Goal: Information Seeking & Learning: Learn about a topic

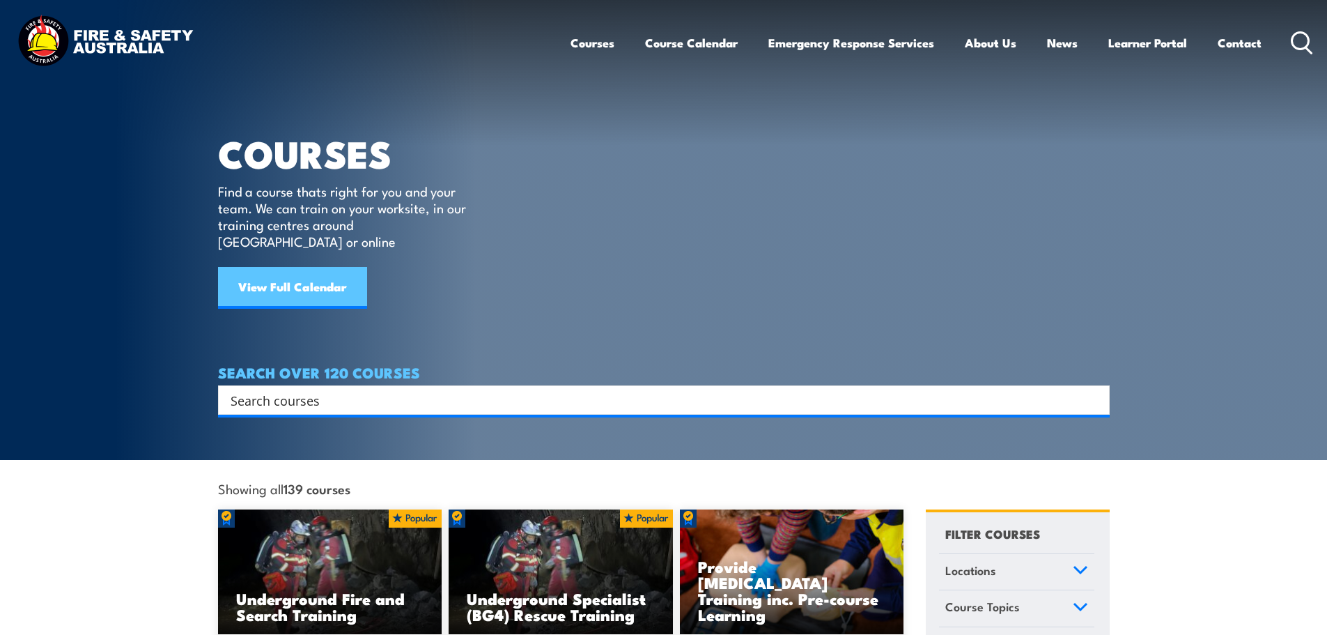
click at [269, 267] on link "View Full Calendar" at bounding box center [292, 288] width 149 height 42
click at [287, 280] on link "View Full Calendar" at bounding box center [292, 288] width 149 height 42
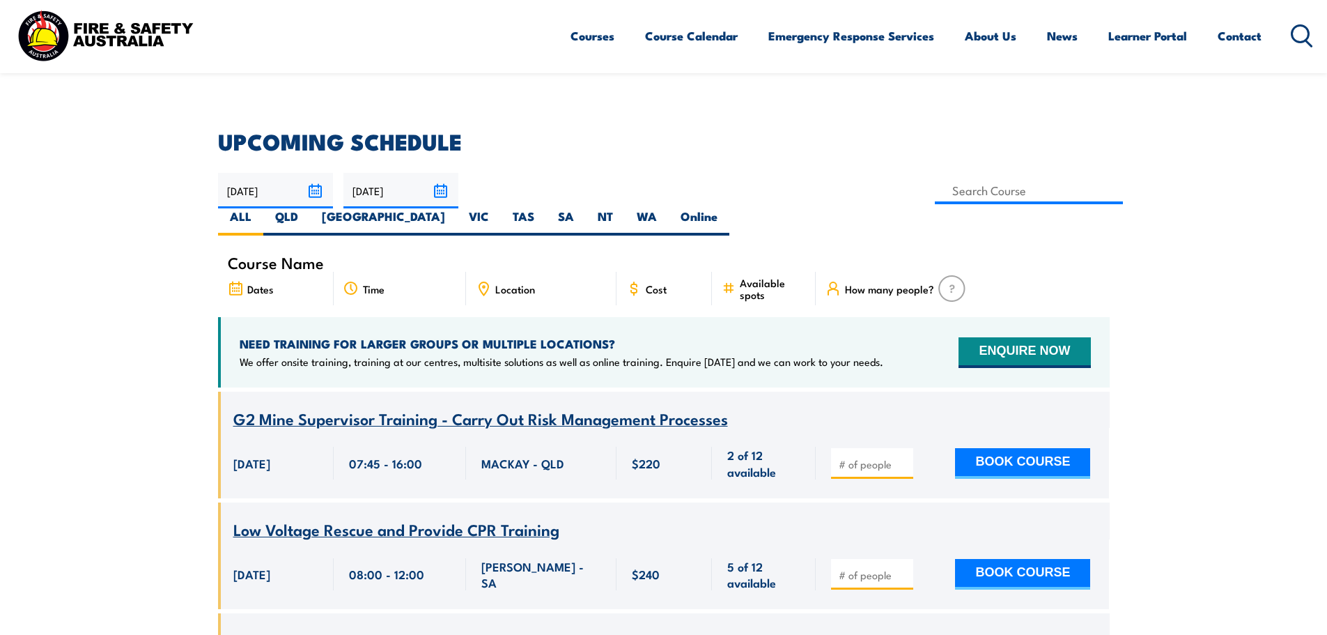
scroll to position [209, 0]
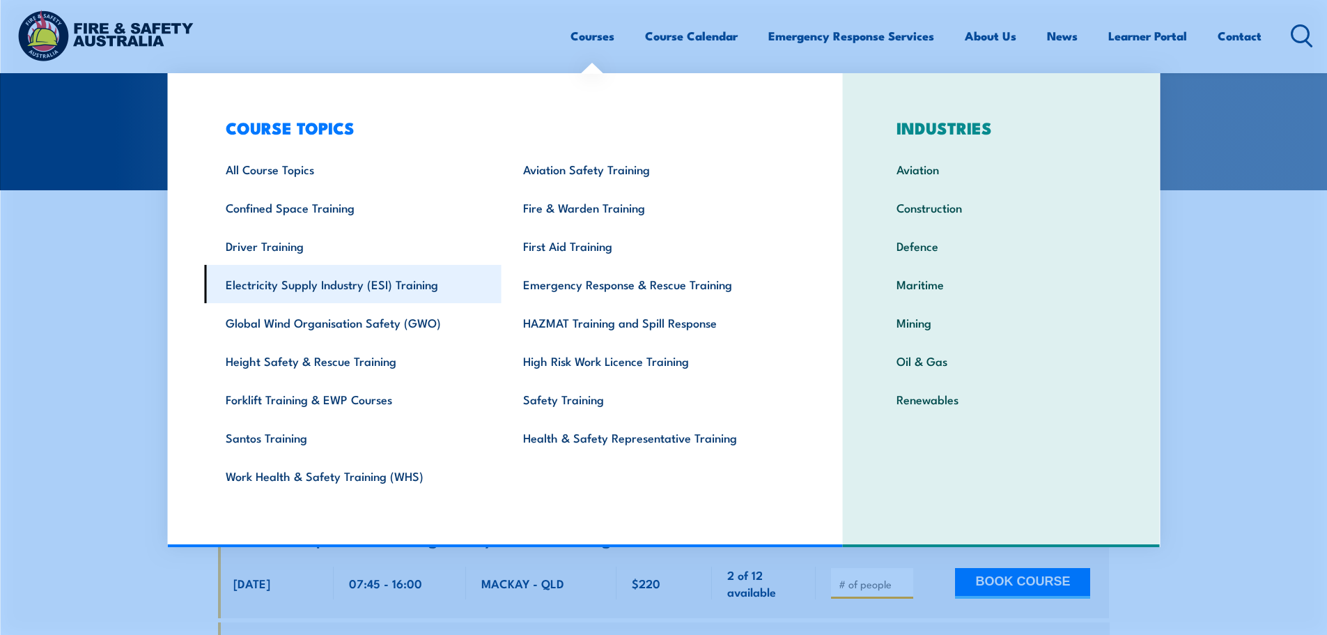
click at [375, 279] on link "Electricity Supply Industry (ESI) Training" at bounding box center [352, 284] width 297 height 38
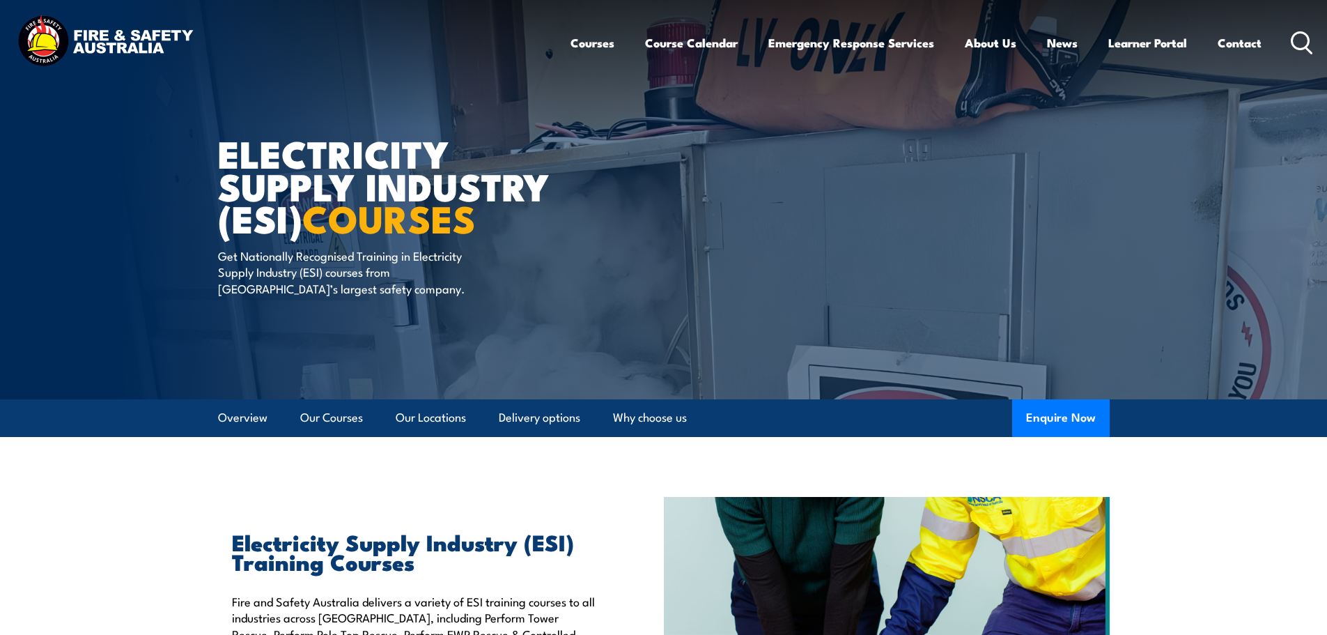
click at [1300, 36] on icon at bounding box center [1302, 42] width 22 height 23
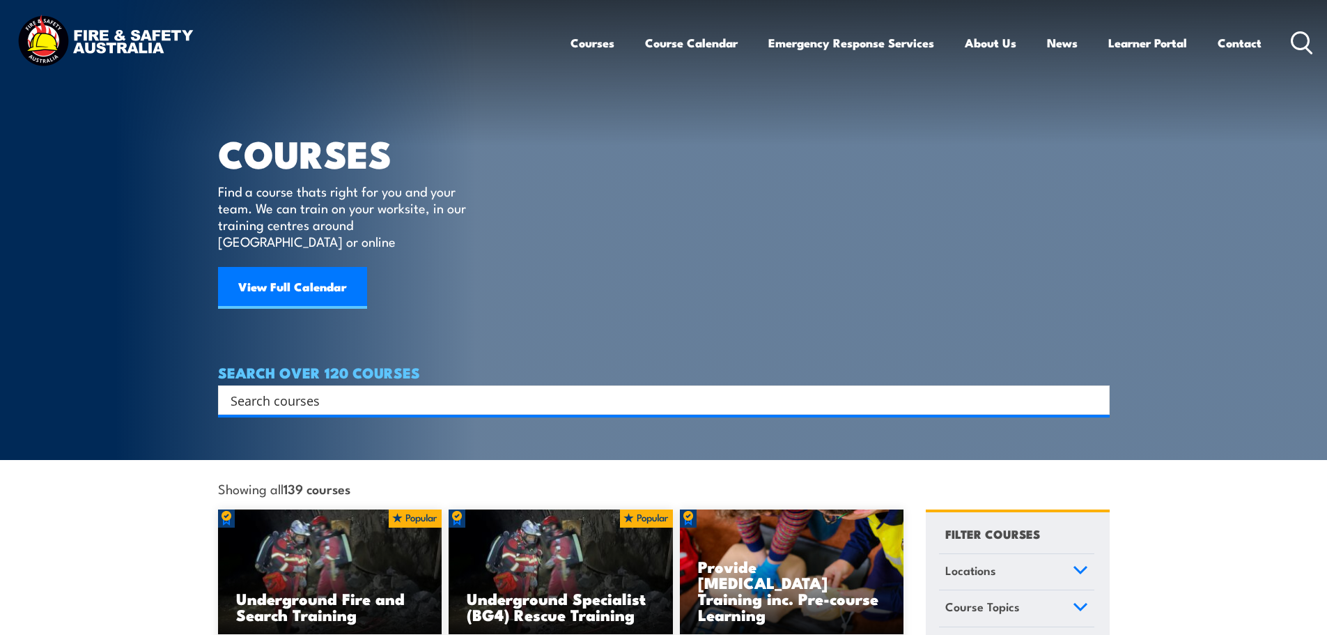
click at [329, 389] on input "Search input" at bounding box center [655, 399] width 849 height 21
type input "Lock out tag out"
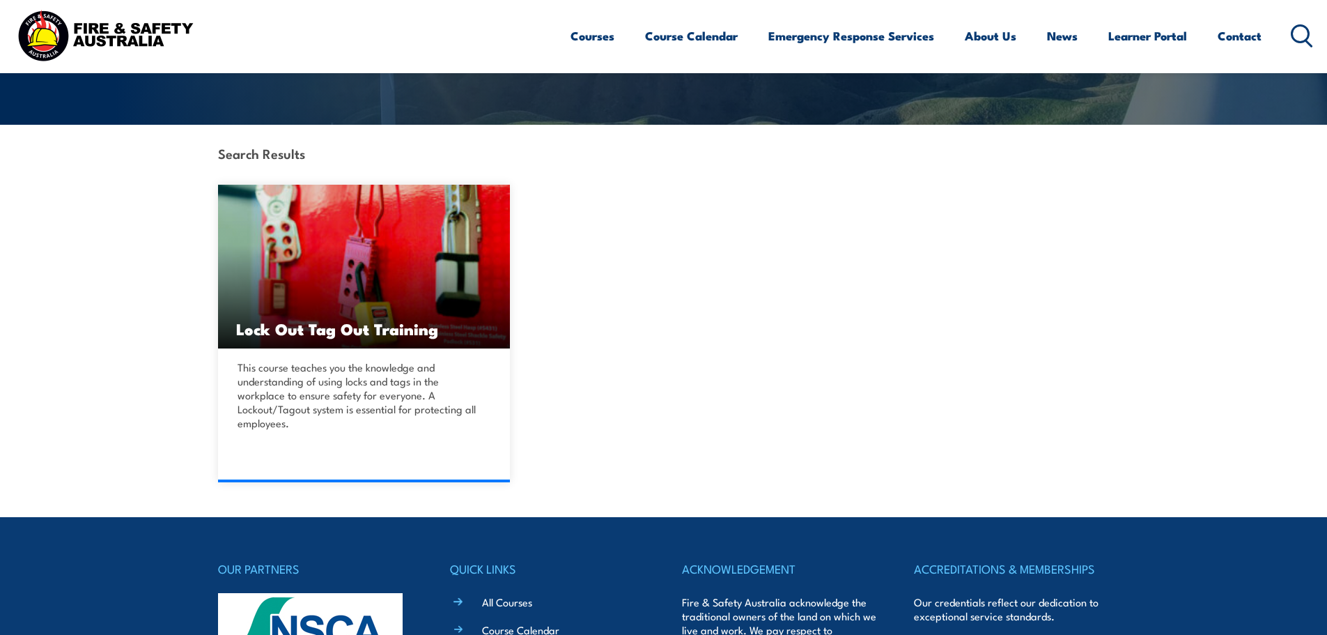
scroll to position [279, 0]
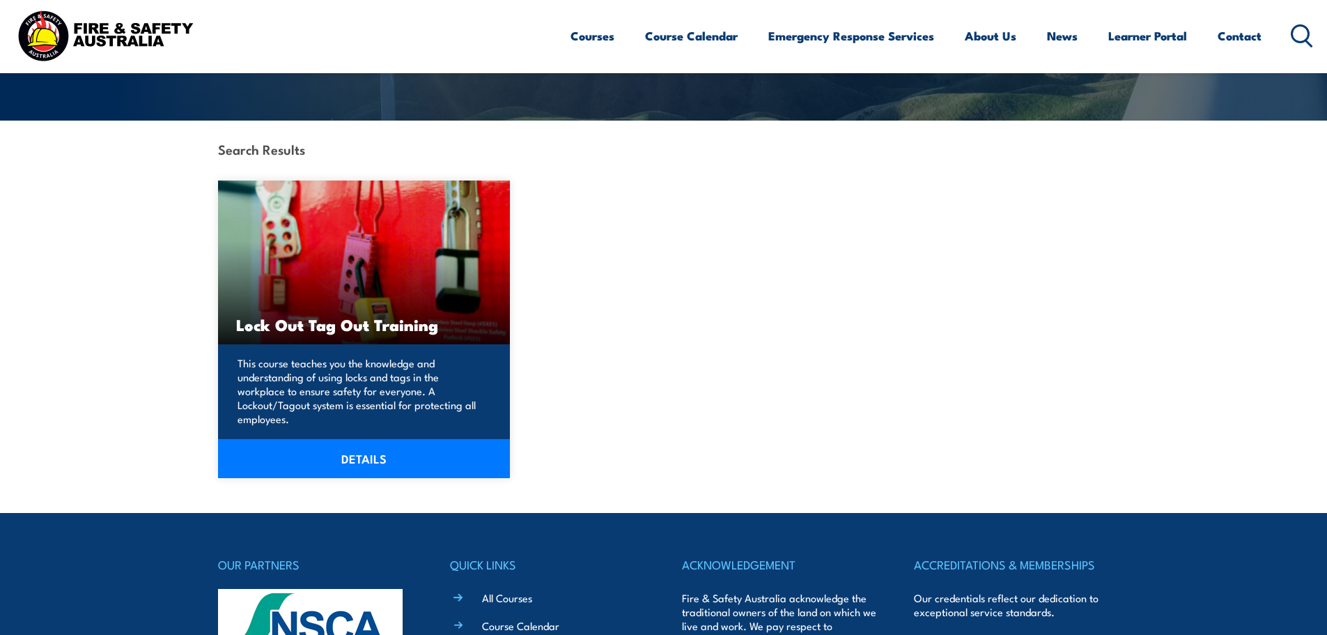
click at [364, 297] on img at bounding box center [364, 262] width 293 height 164
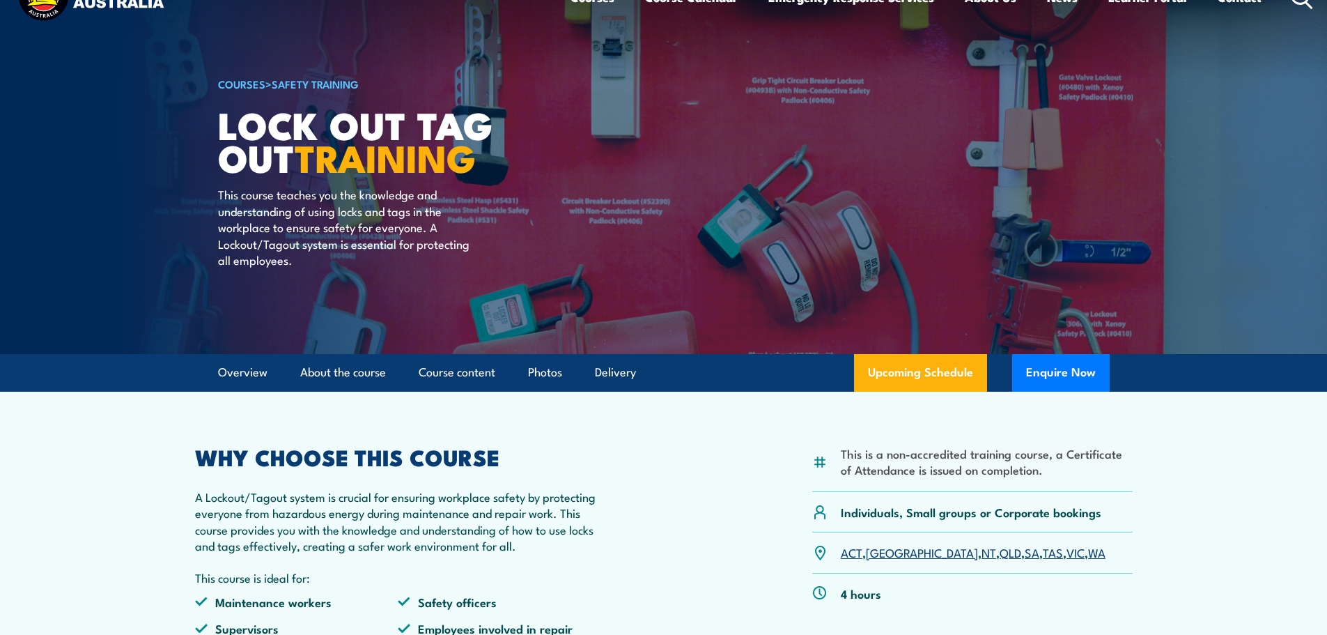
scroll to position [139, 0]
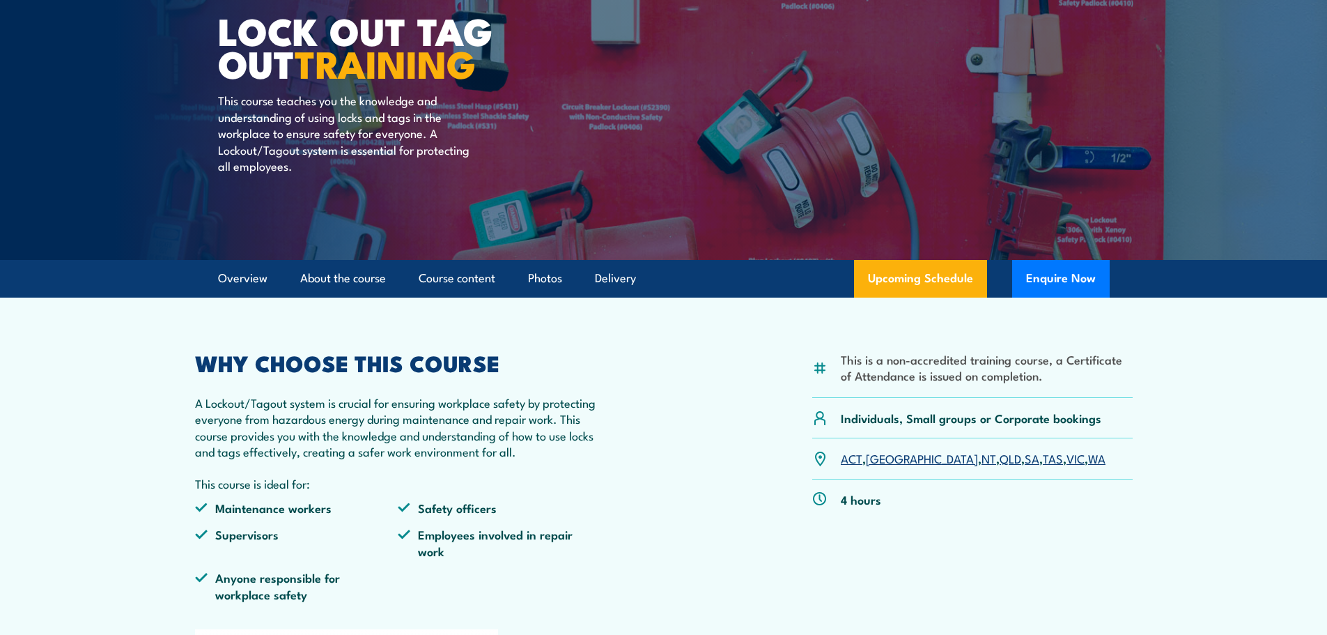
click at [886, 454] on link "[GEOGRAPHIC_DATA]" at bounding box center [922, 457] width 112 height 17
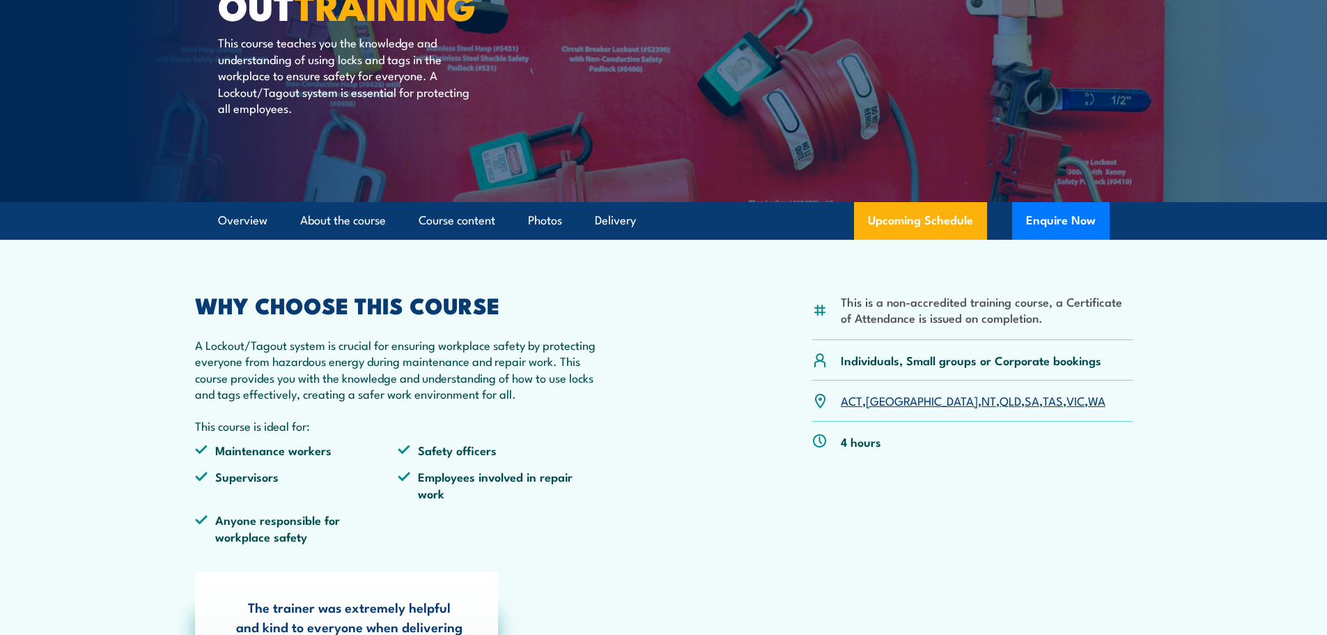
scroll to position [192, 0]
